Goal: Transaction & Acquisition: Subscribe to service/newsletter

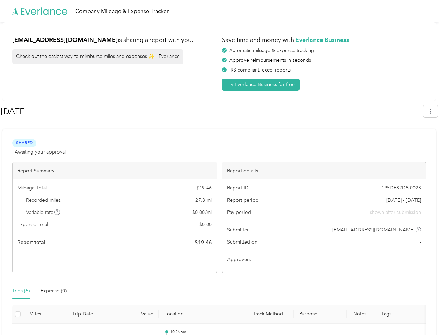
click at [222, 167] on div "Report details" at bounding box center [324, 170] width 204 height 17
click at [221, 11] on div "Company Mileage & Expense Tracker" at bounding box center [219, 11] width 439 height 22
click at [262, 84] on button "Try Everlance Business for free" at bounding box center [261, 84] width 78 height 12
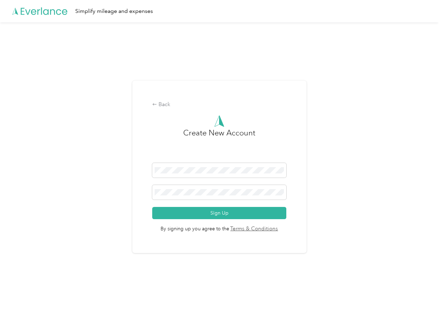
click at [212, 111] on div "Back Create New Account Sign Up By signing up you agree to the Terms & Conditio…" at bounding box center [219, 167] width 174 height 173
click at [434, 111] on div "Back Create New Account Sign Up By signing up you agree to the Terms & Conditio…" at bounding box center [219, 169] width 439 height 295
click at [58, 212] on div "Back Create New Account Sign Up By signing up you agree to the Terms & Conditio…" at bounding box center [219, 169] width 439 height 295
click at [275, 229] on link "Terms & Conditions" at bounding box center [253, 229] width 49 height 8
click at [21, 291] on div "Back Create New Account Sign Up By signing up you agree to the Terms & Conditio…" at bounding box center [219, 169] width 439 height 295
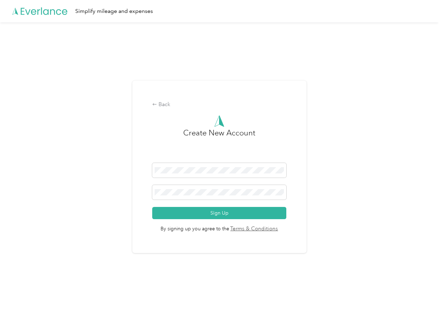
click at [54, 291] on div "Back Create New Account Sign Up By signing up you agree to the Terms & Conditio…" at bounding box center [219, 169] width 439 height 295
click at [18, 314] on div "Back Create New Account Sign Up By signing up you agree to the Terms & Conditio…" at bounding box center [219, 169] width 439 height 295
